Goal: Book appointment/travel/reservation

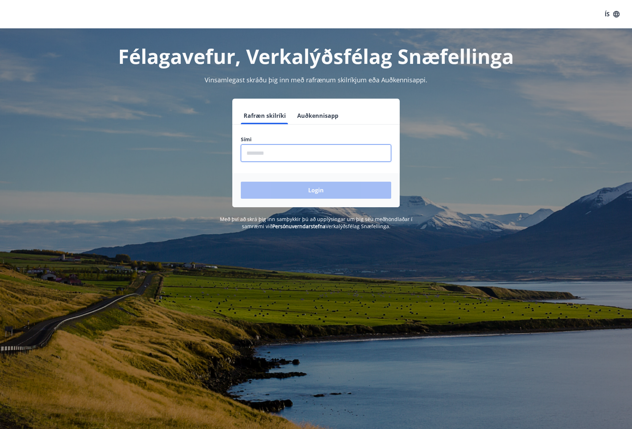
click at [249, 154] on input "phone" at bounding box center [316, 152] width 150 height 17
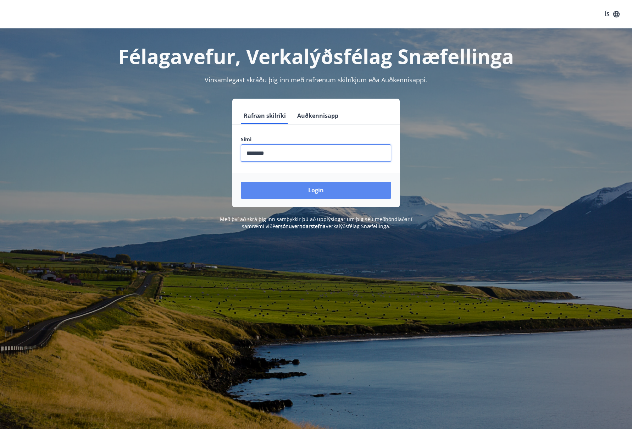
type input "********"
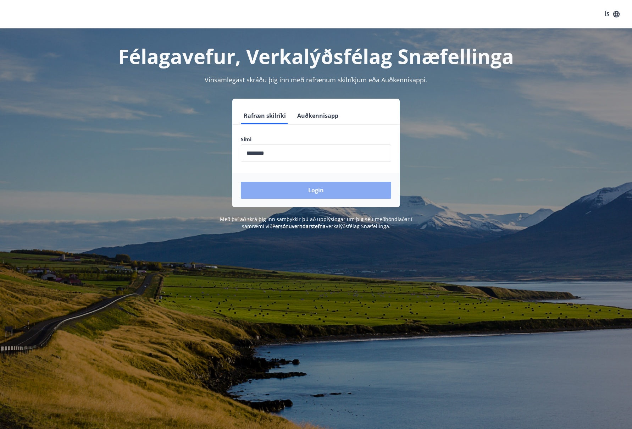
click at [322, 192] on button "Login" at bounding box center [316, 189] width 150 height 17
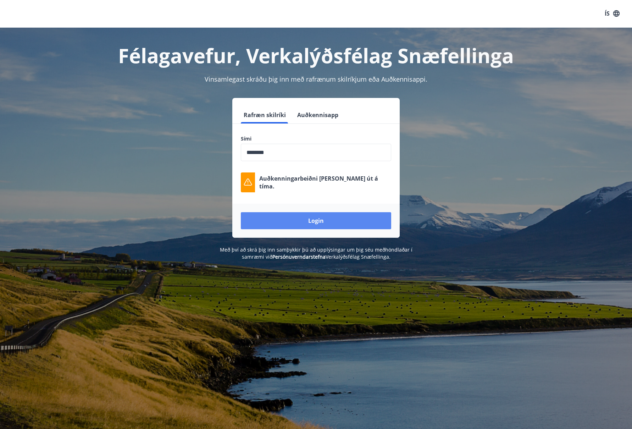
click at [317, 220] on button "Login" at bounding box center [316, 220] width 150 height 17
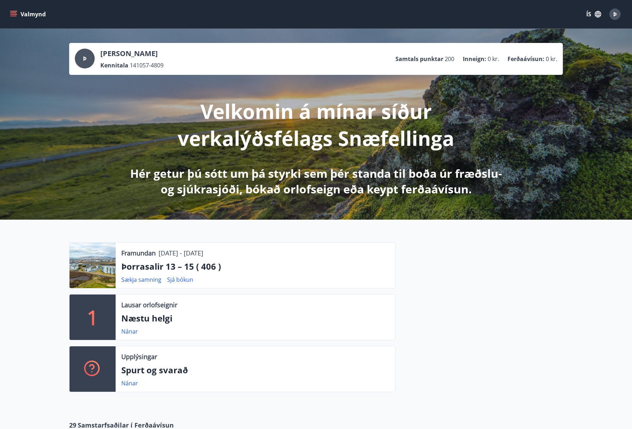
scroll to position [1, 0]
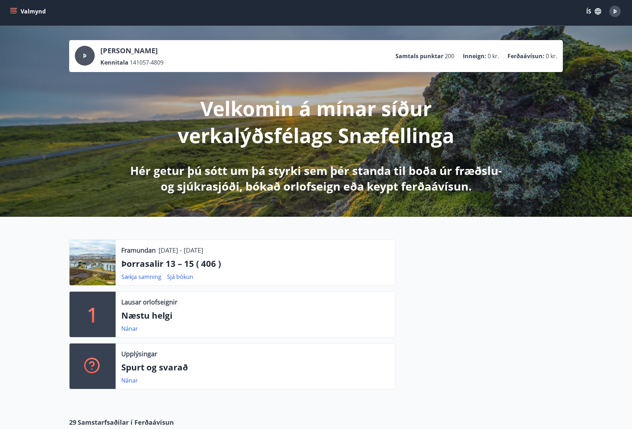
click at [13, 10] on icon "menu" at bounding box center [13, 11] width 7 height 7
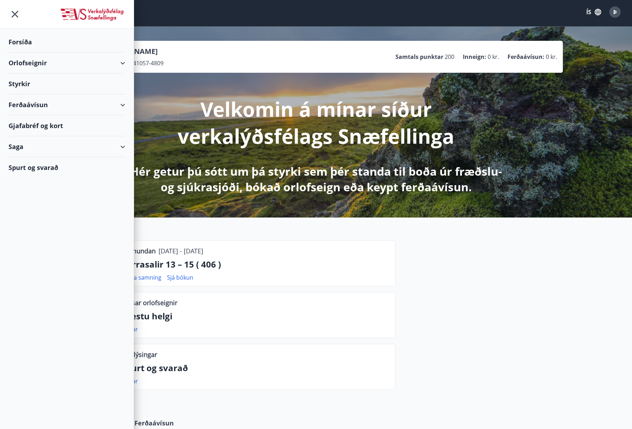
click at [122, 61] on div "Orlofseignir" at bounding box center [67, 62] width 117 height 21
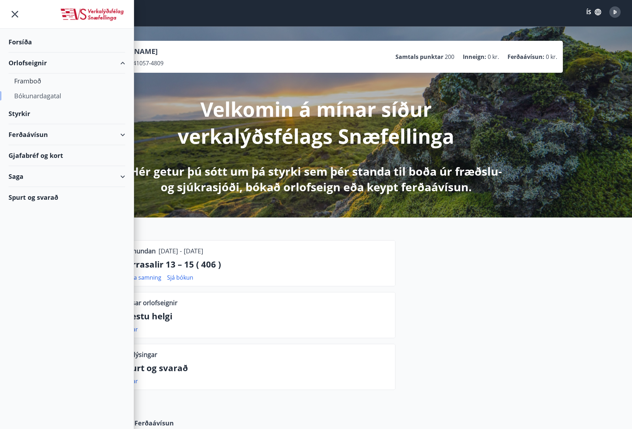
click at [55, 95] on div "Bókunardagatal" at bounding box center [66, 95] width 105 height 15
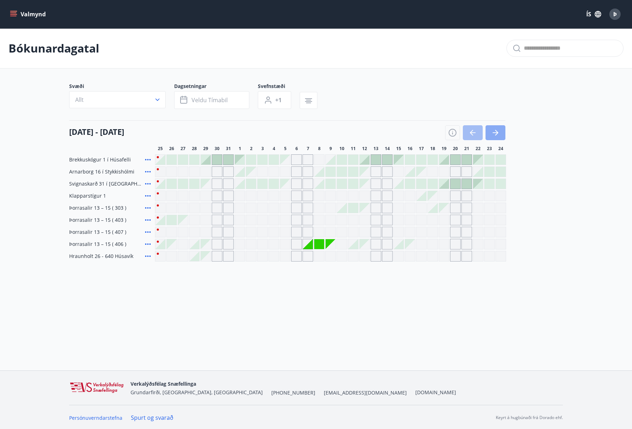
click at [495, 131] on icon "button" at bounding box center [495, 132] width 9 height 9
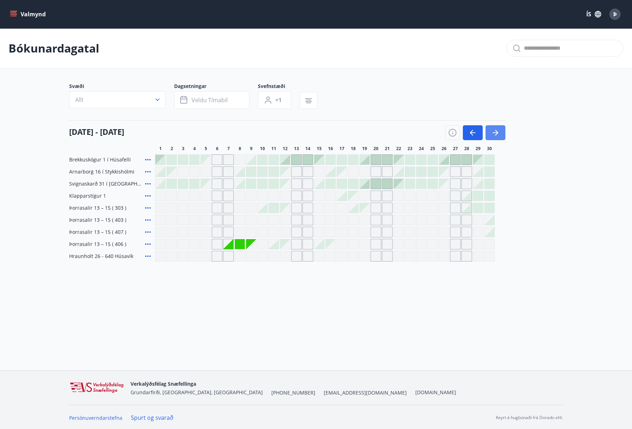
click at [495, 131] on icon "button" at bounding box center [495, 132] width 9 height 9
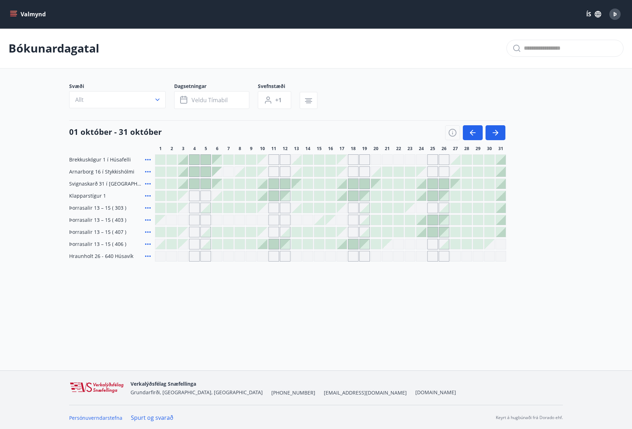
scroll to position [1, 0]
